Goal: Task Accomplishment & Management: Use online tool/utility

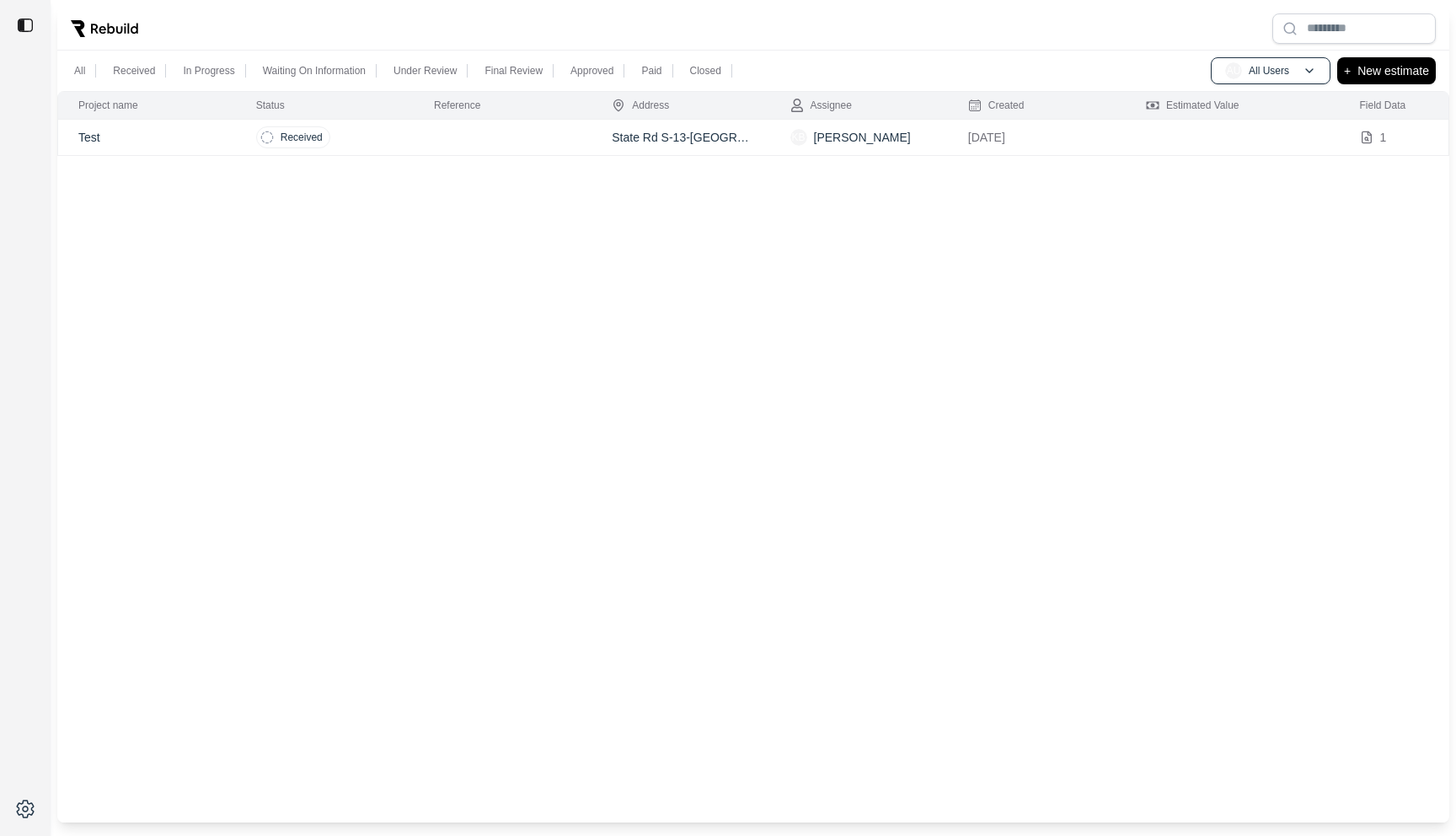
click at [452, 138] on td at bounding box center [502, 138] width 178 height 36
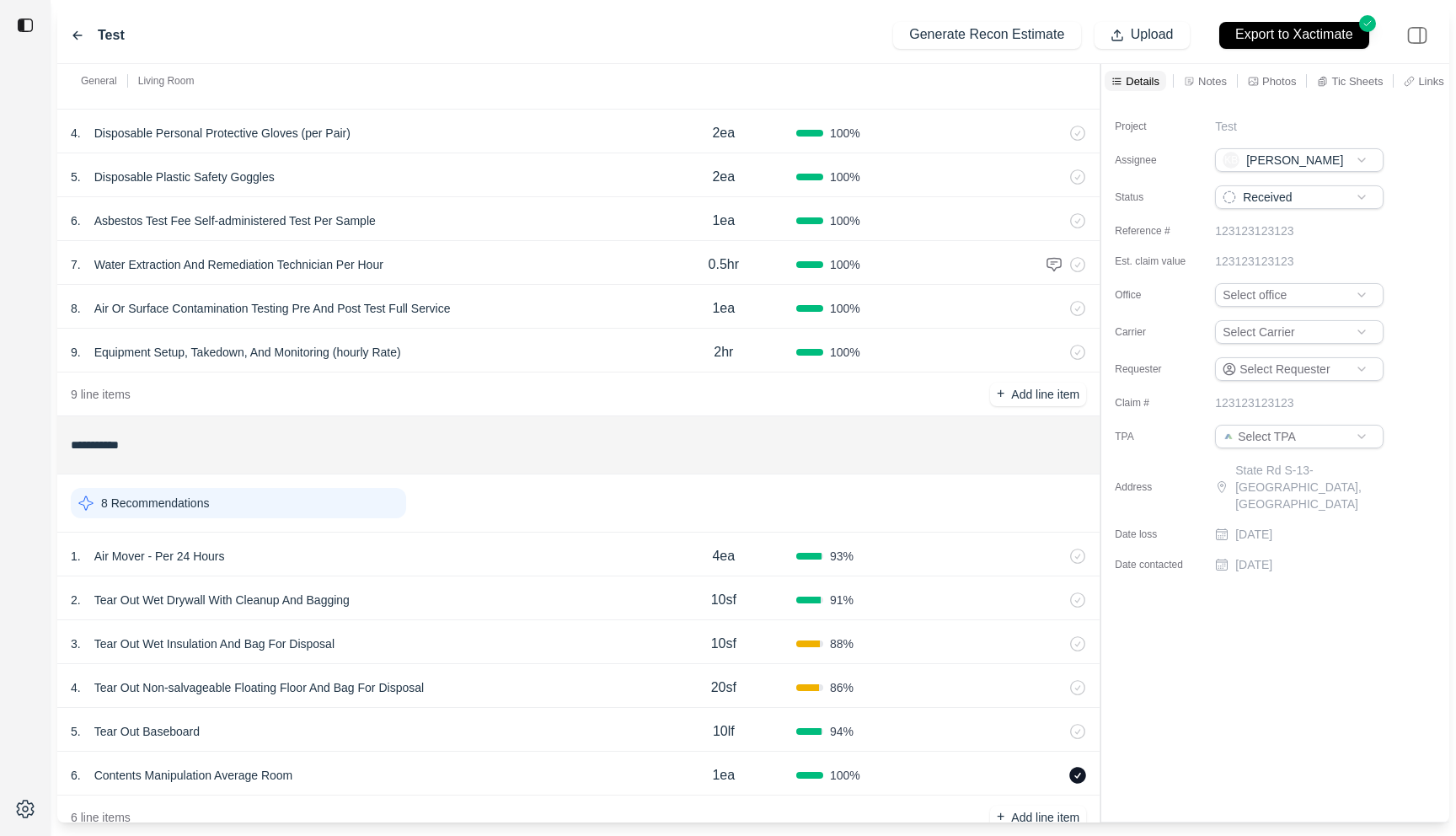
scroll to position [280, 0]
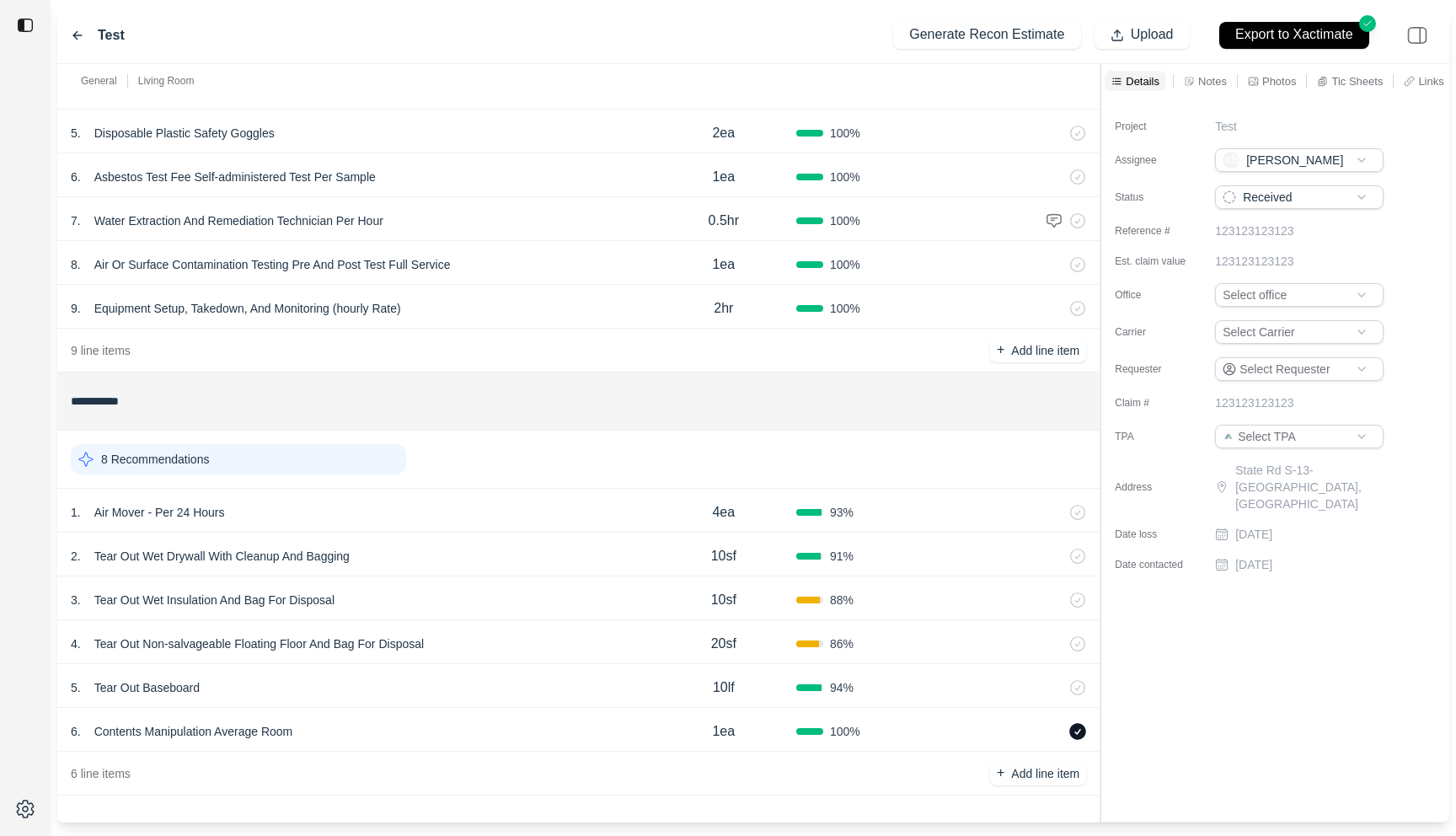
click at [338, 730] on div "6 . Contents Manipulation Average Room" at bounding box center [361, 731] width 581 height 24
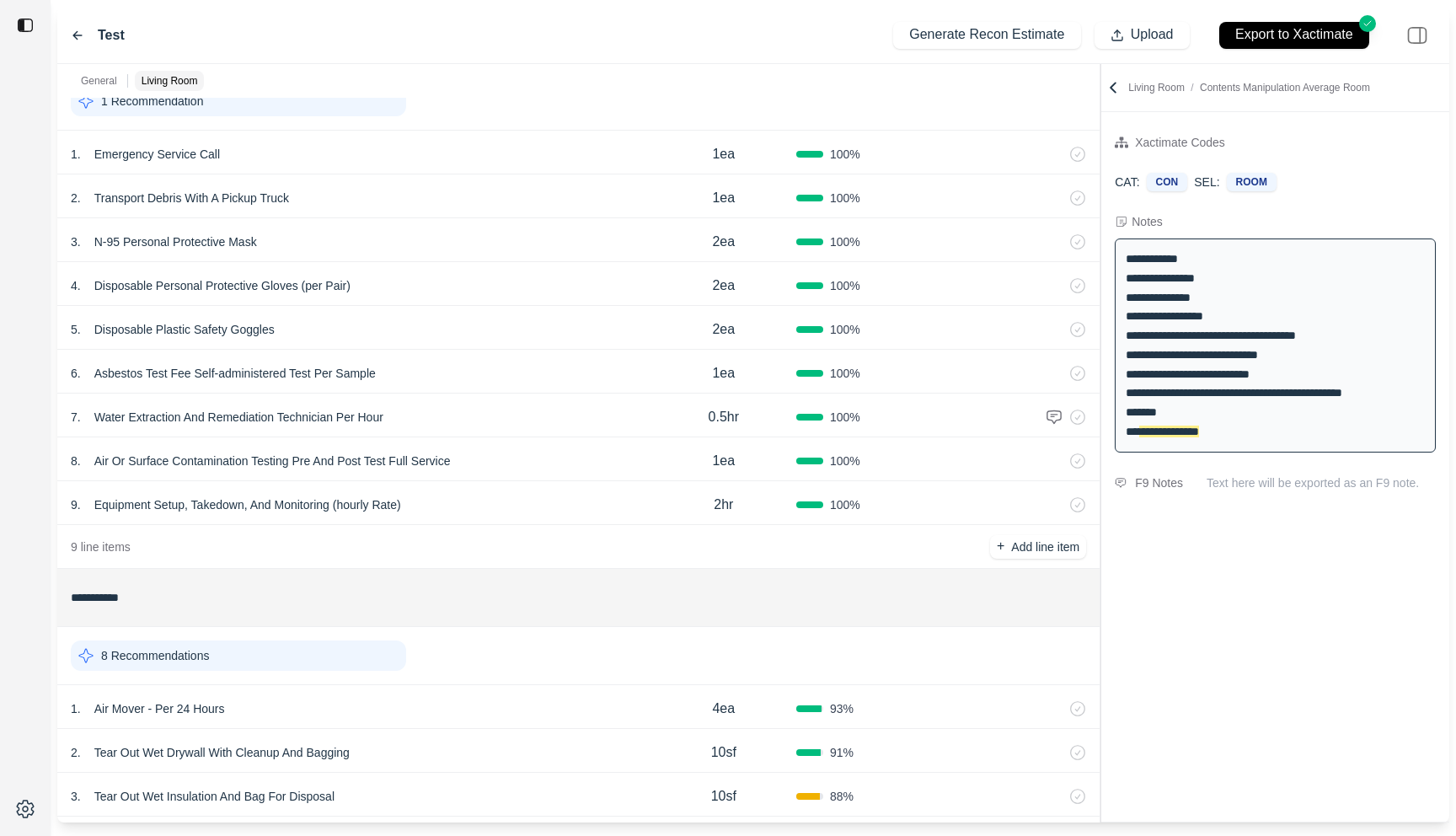
scroll to position [0, 0]
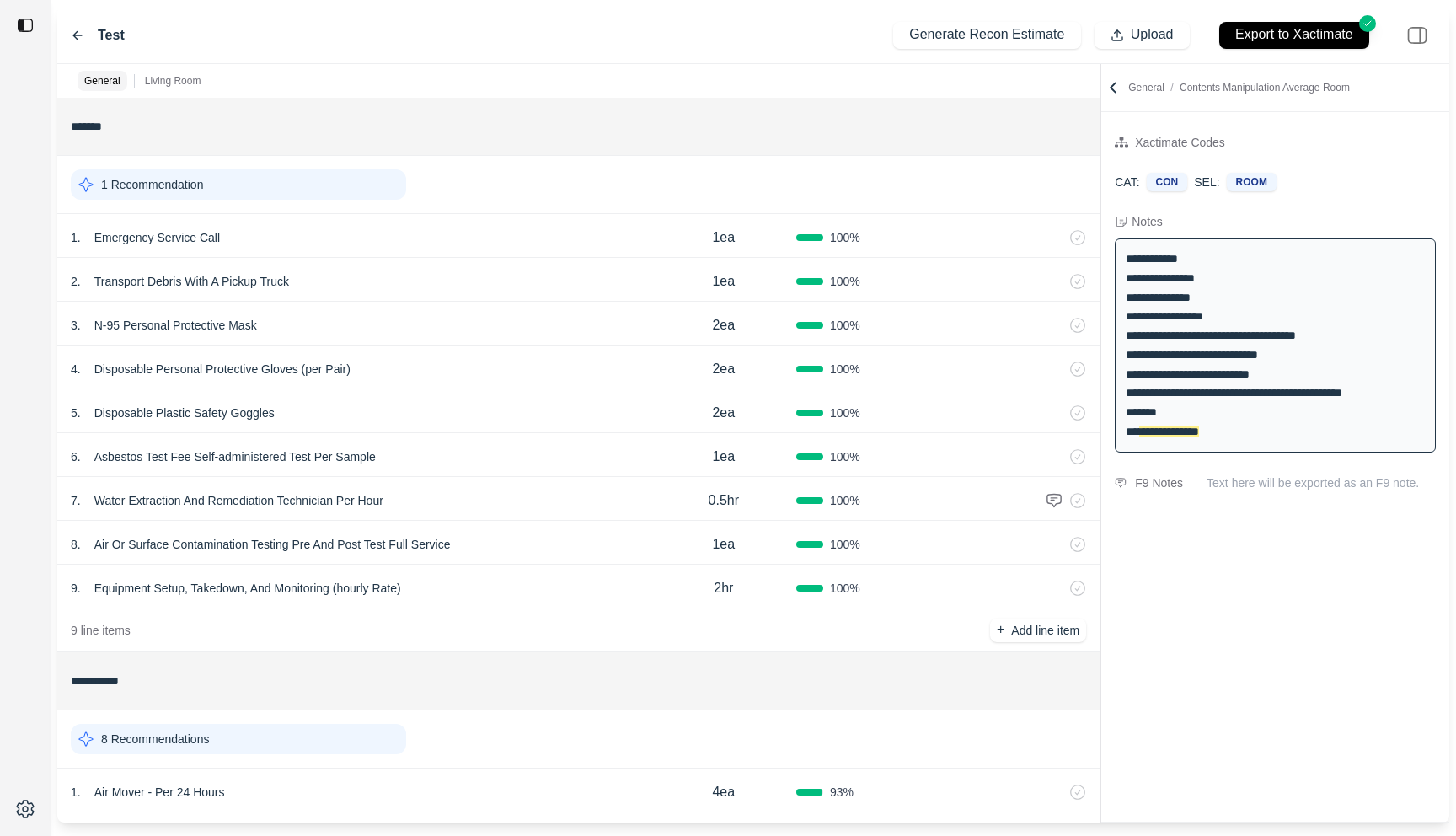
click at [66, 26] on div "Test Generate Recon Estimate Upload Export to Xactimate" at bounding box center [754, 35] width 1392 height 58
click at [74, 26] on div "Test" at bounding box center [97, 35] width 54 height 20
click at [81, 40] on icon at bounding box center [78, 35] width 13 height 13
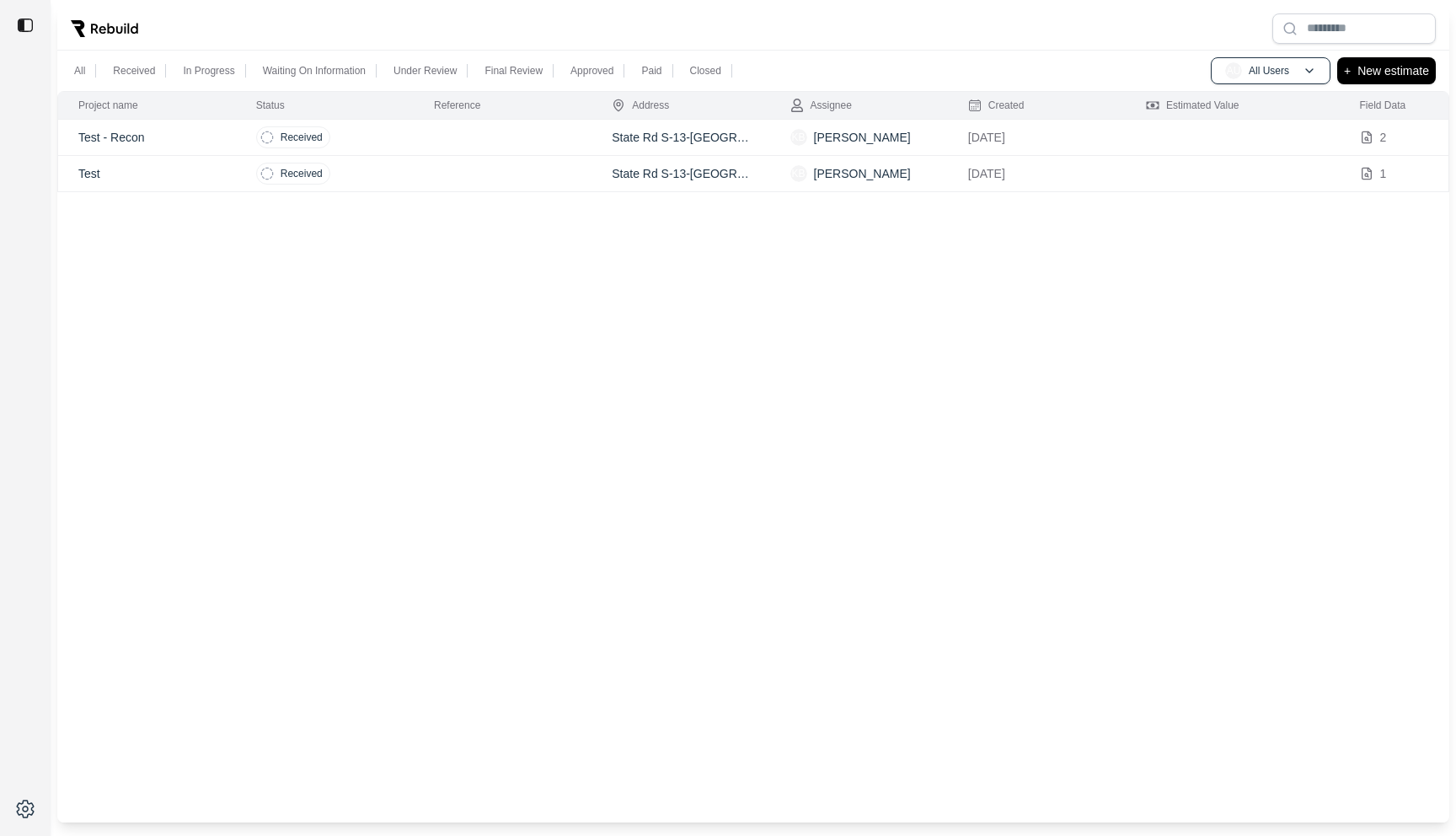
click at [390, 135] on td "Received" at bounding box center [324, 138] width 178 height 36
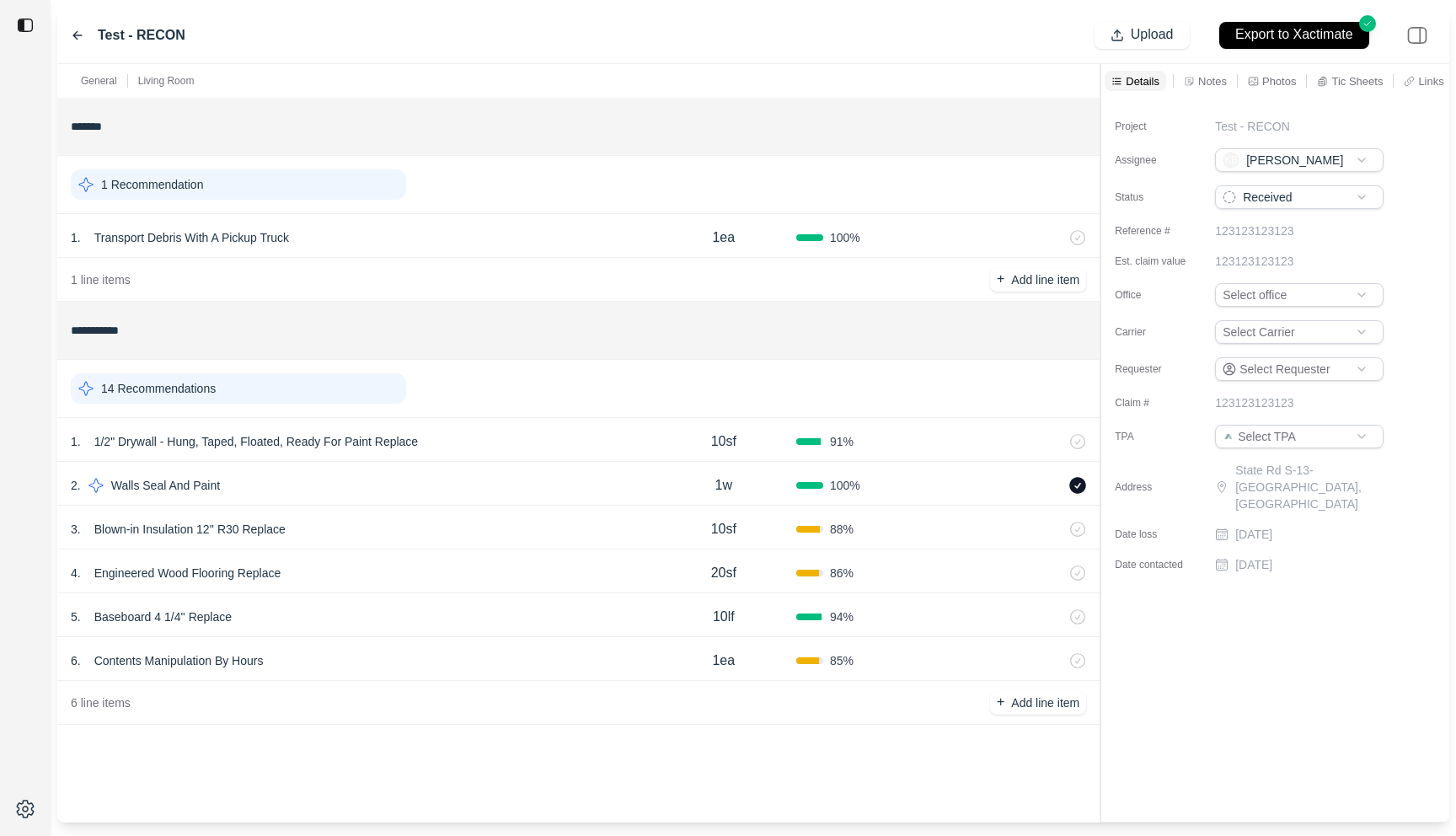
click at [571, 444] on div "1 . 1/2" Drywall - Hung, Taped, Floated, Ready For Paint Replace" at bounding box center [361, 441] width 581 height 24
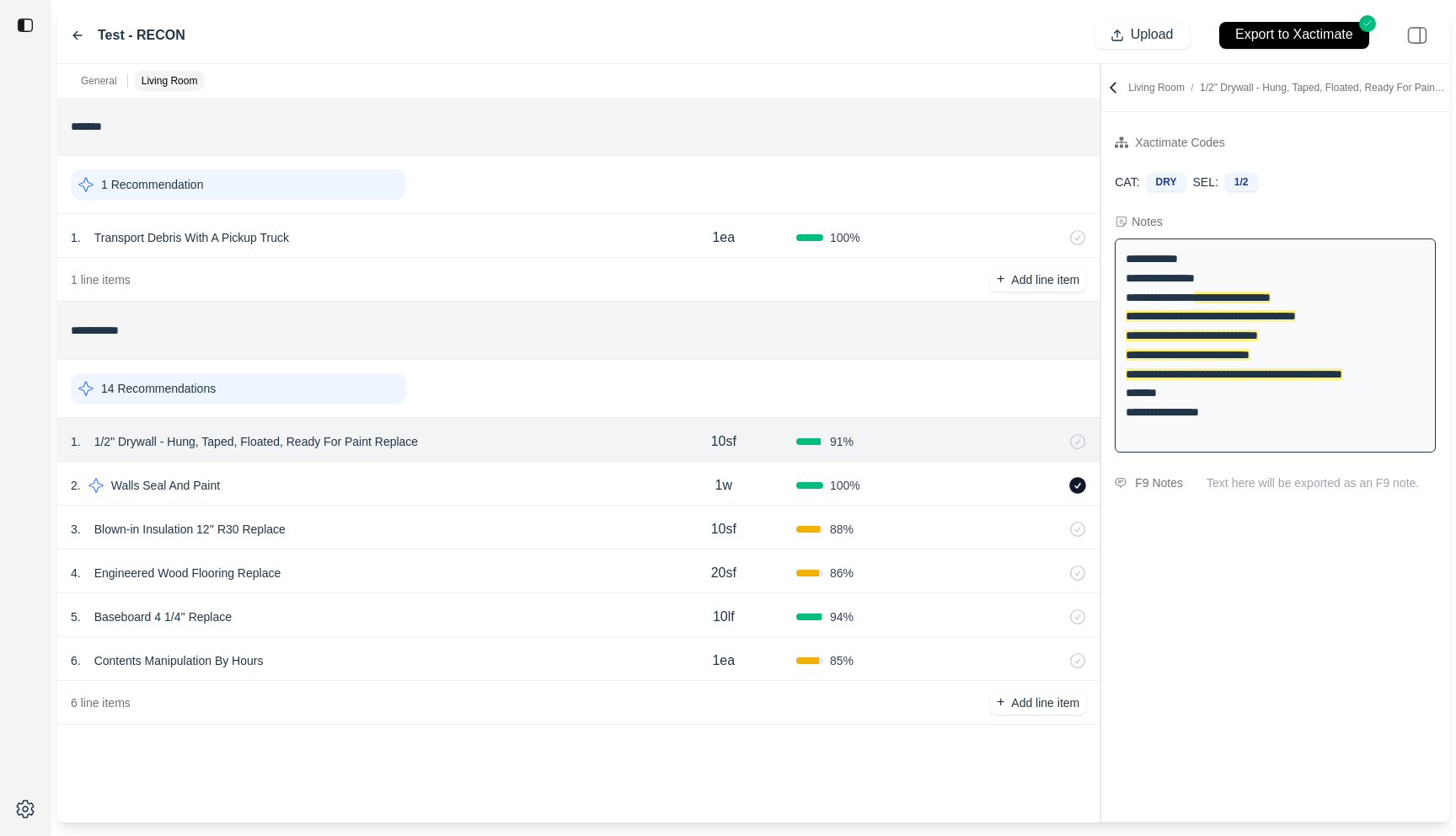
click at [472, 519] on div "3 . Blown-in Insulation 12'' R30 Replace" at bounding box center [361, 529] width 581 height 24
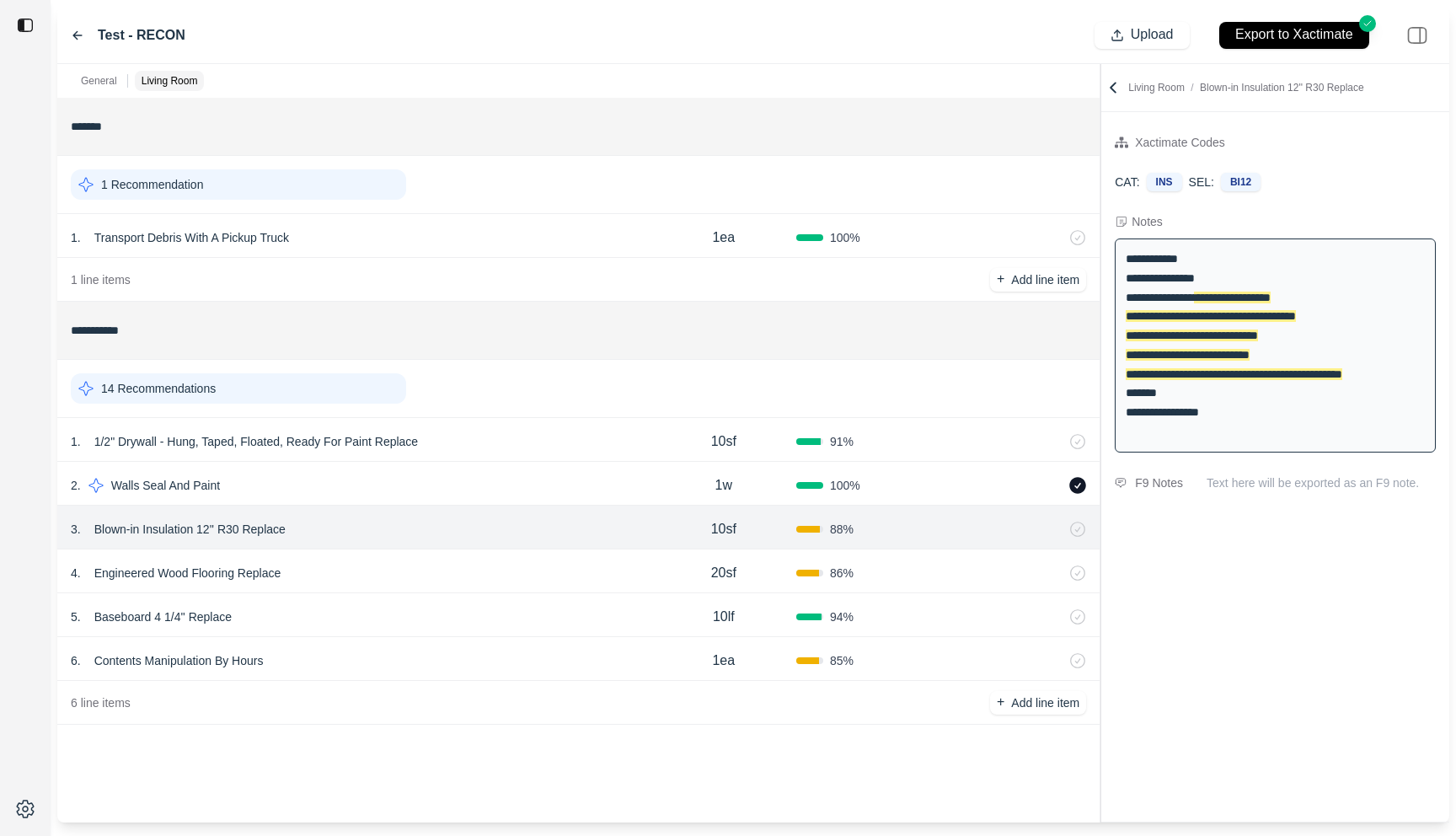
click at [184, 530] on p "Blown-in Insulation 12'' R30 Replace" at bounding box center [190, 529] width 204 height 24
click at [320, 768] on div "**********" at bounding box center [579, 460] width 1042 height 724
click at [334, 614] on div "5 . Baseboard 4 1/4'' Replace" at bounding box center [361, 617] width 581 height 24
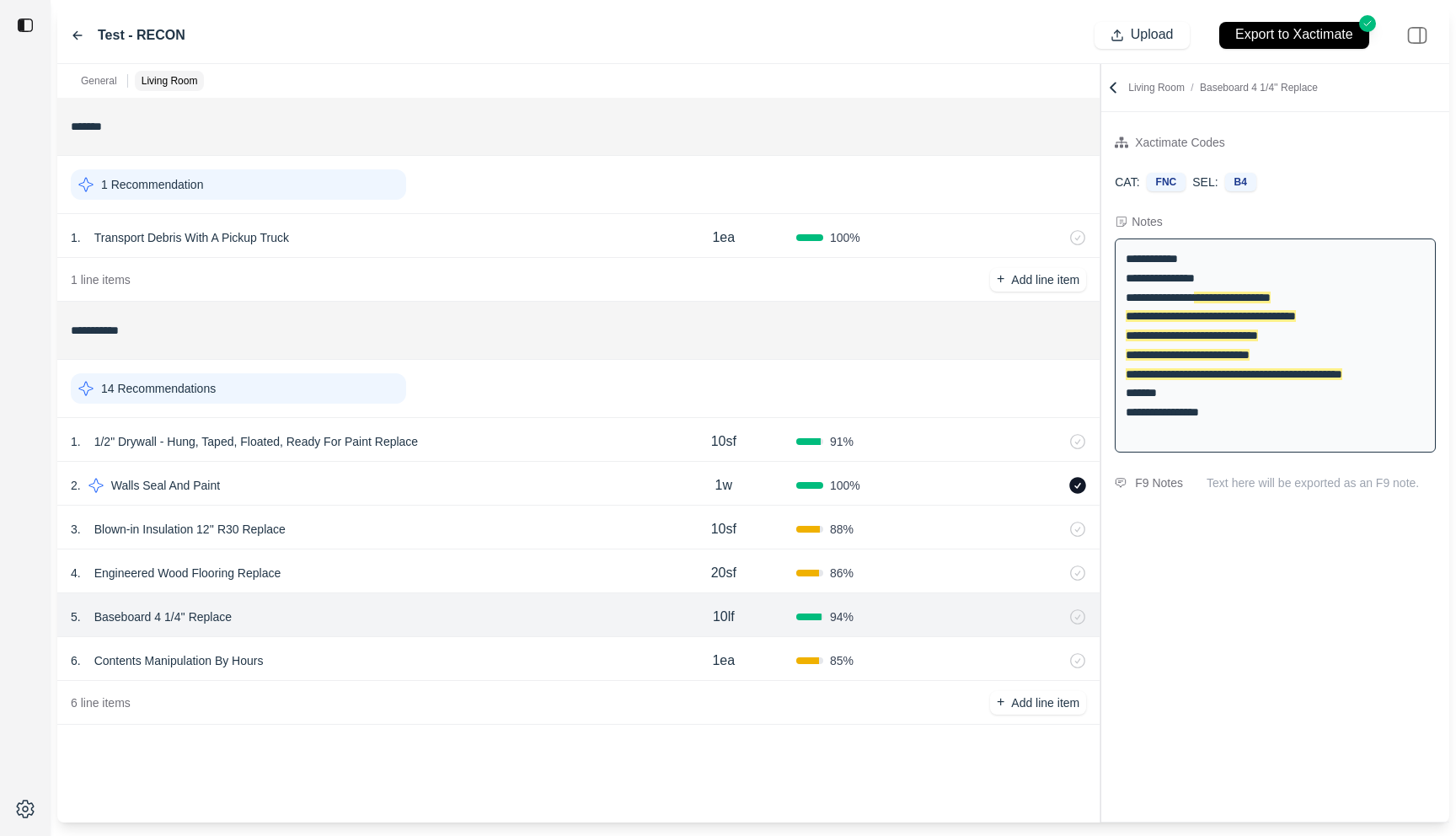
click at [360, 651] on div "6 . Contents Manipulation By Hours" at bounding box center [361, 660] width 581 height 24
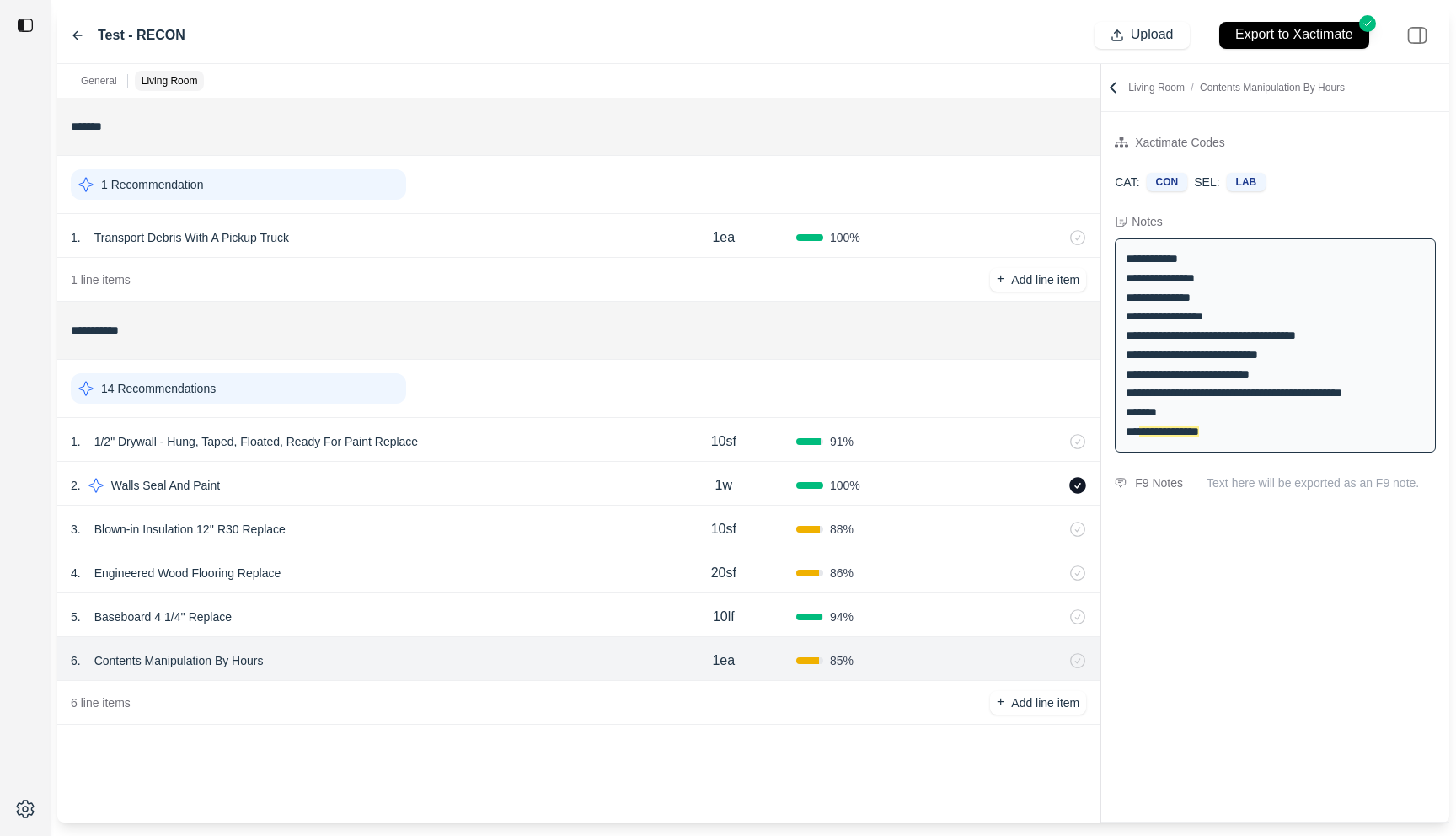
click at [400, 572] on div "4 . Engineered Wood Flooring Replace" at bounding box center [361, 572] width 581 height 24
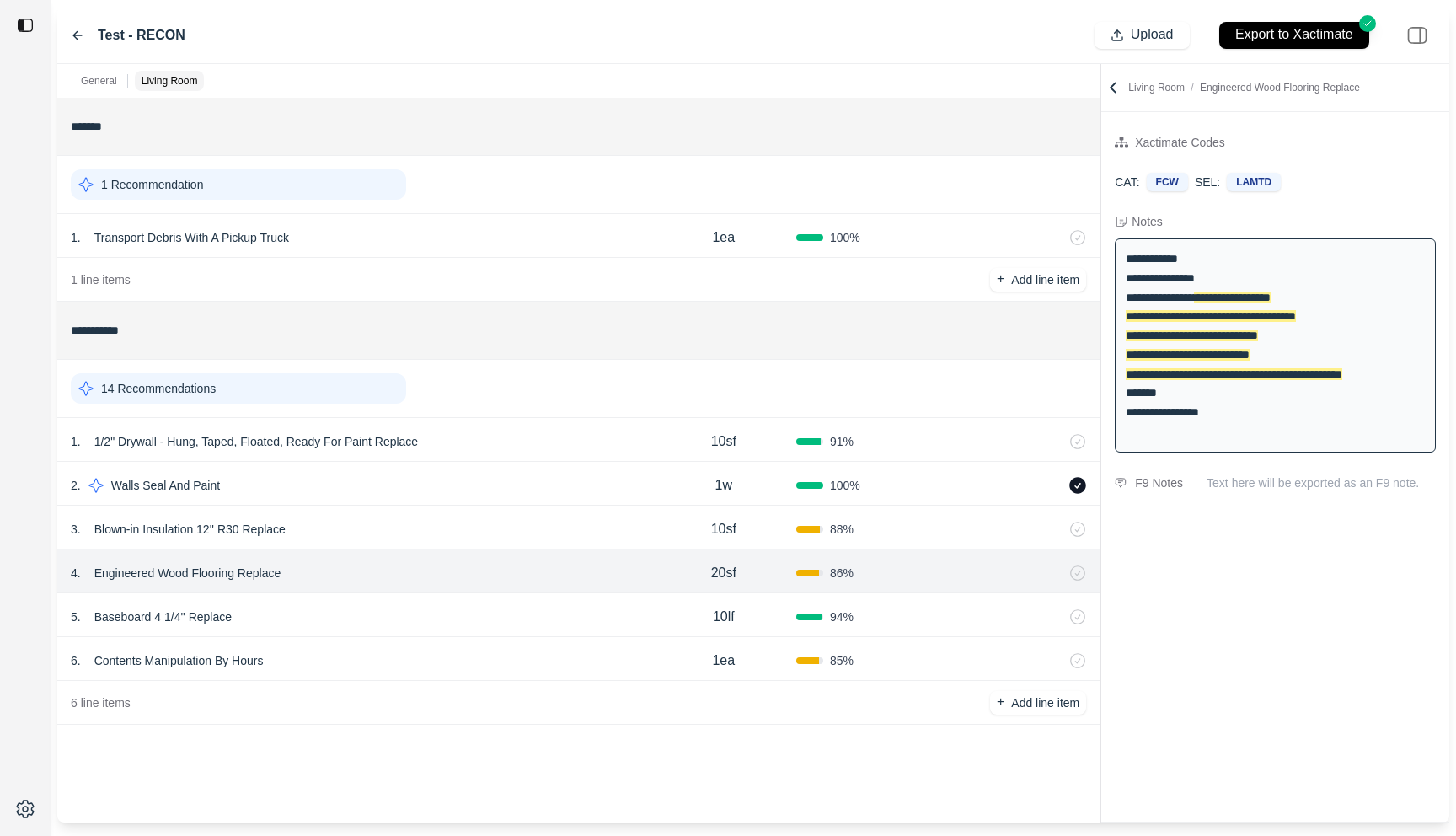
click at [415, 521] on div "3 . Blown-in Insulation 12'' R30 Replace" at bounding box center [361, 529] width 581 height 24
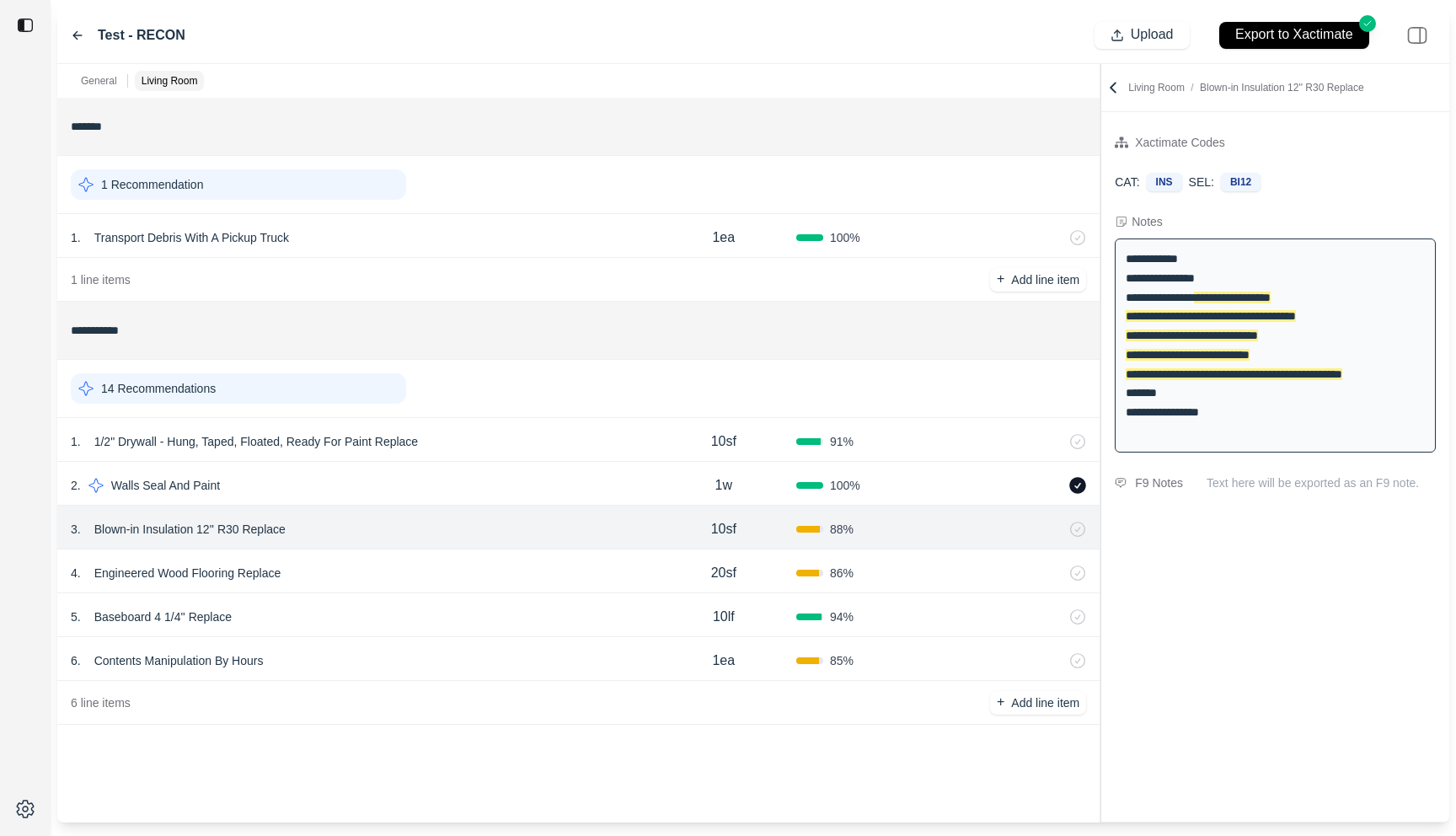
click at [405, 574] on div "4 . Engineered Wood Flooring Replace" at bounding box center [361, 572] width 581 height 24
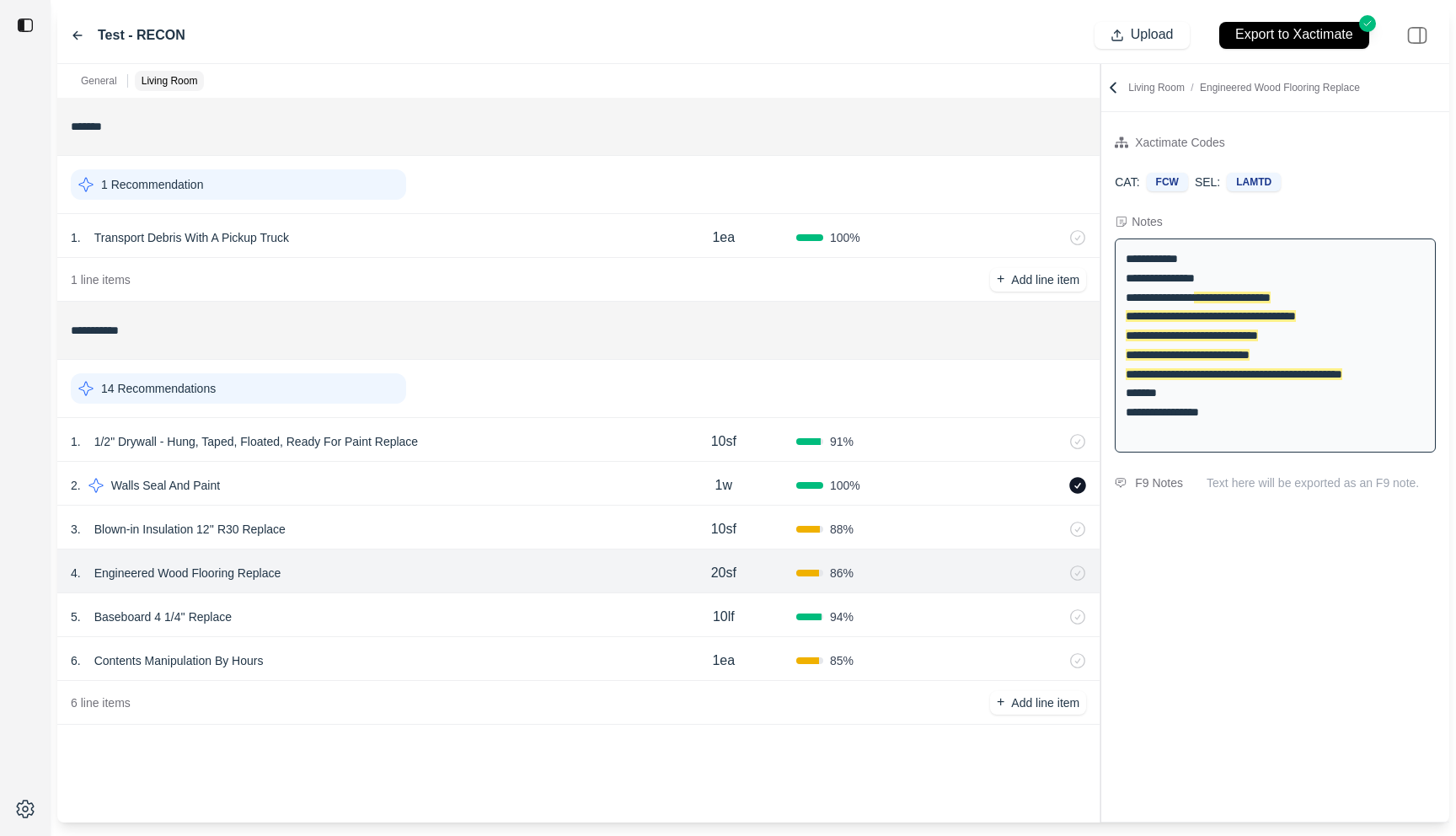
click at [140, 574] on p "Engineered Wood Flooring Replace" at bounding box center [188, 572] width 200 height 24
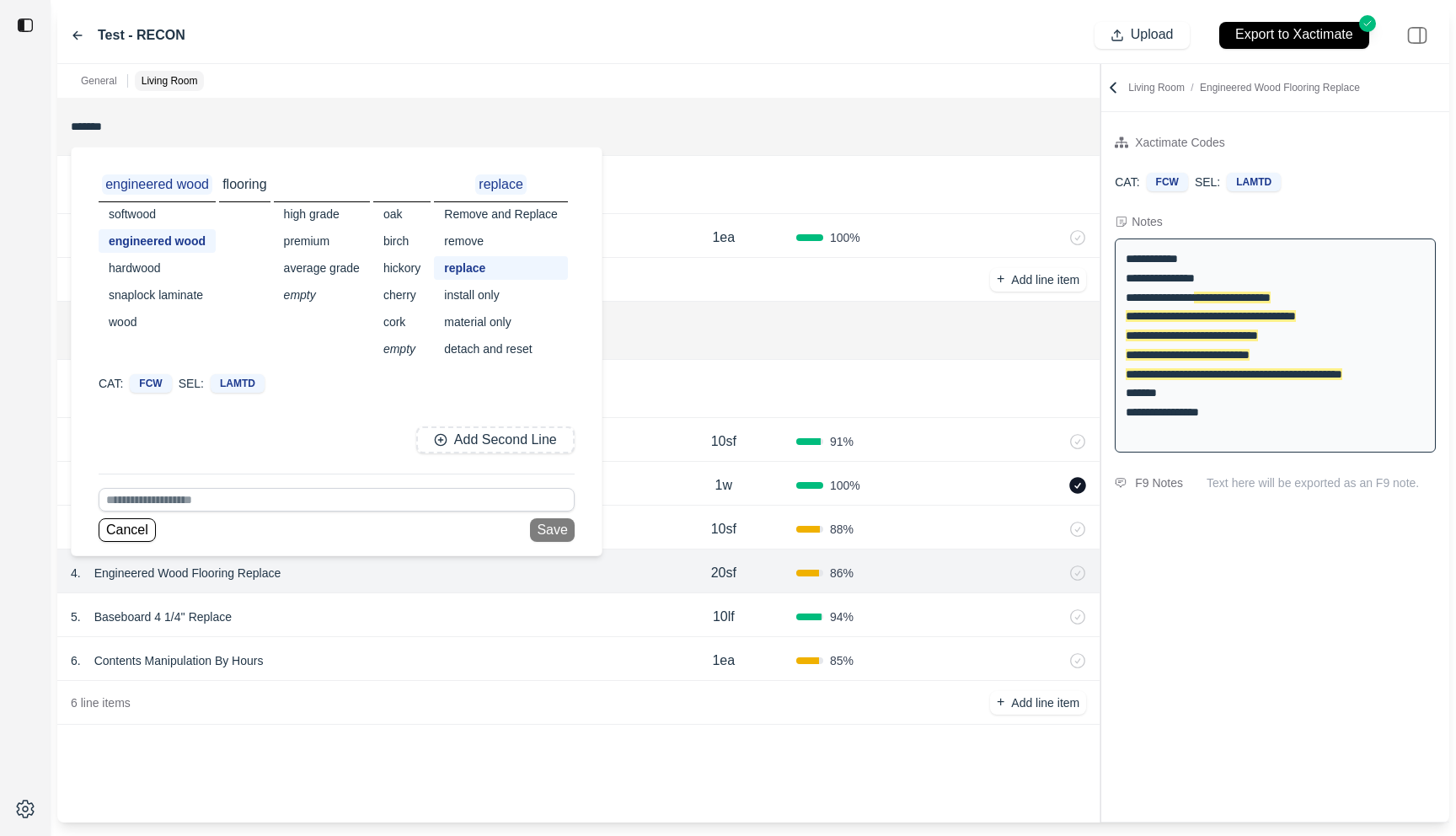
click at [396, 759] on div "**********" at bounding box center [579, 460] width 1042 height 724
